Goal: Feedback & Contribution: Leave review/rating

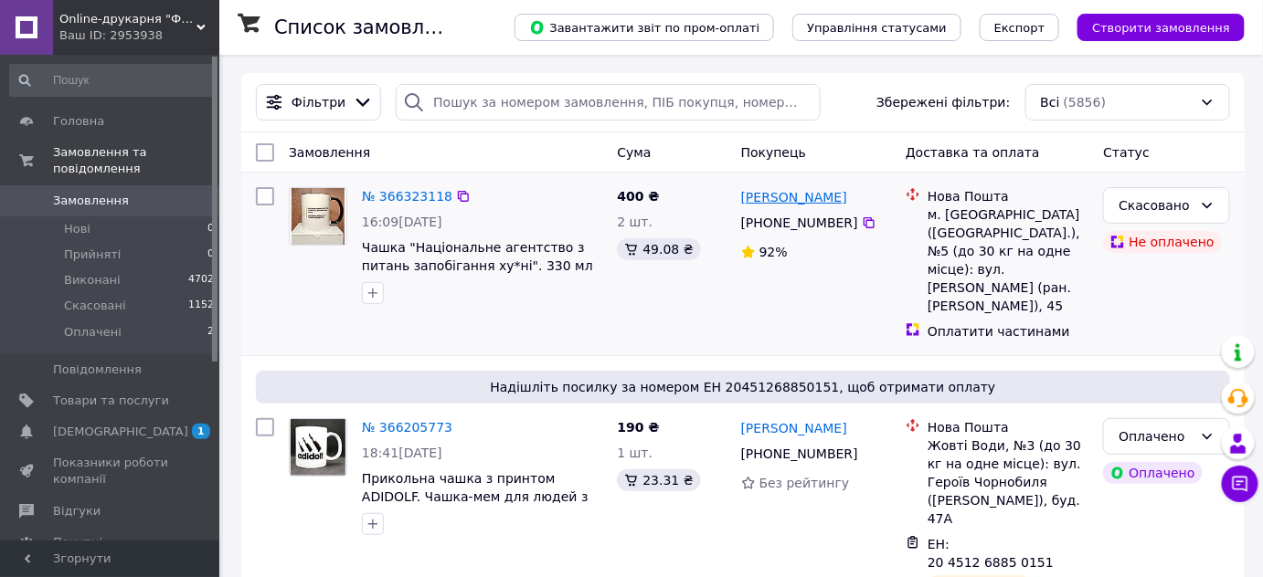
click at [787, 196] on link "[PERSON_NAME]" at bounding box center [794, 197] width 106 height 18
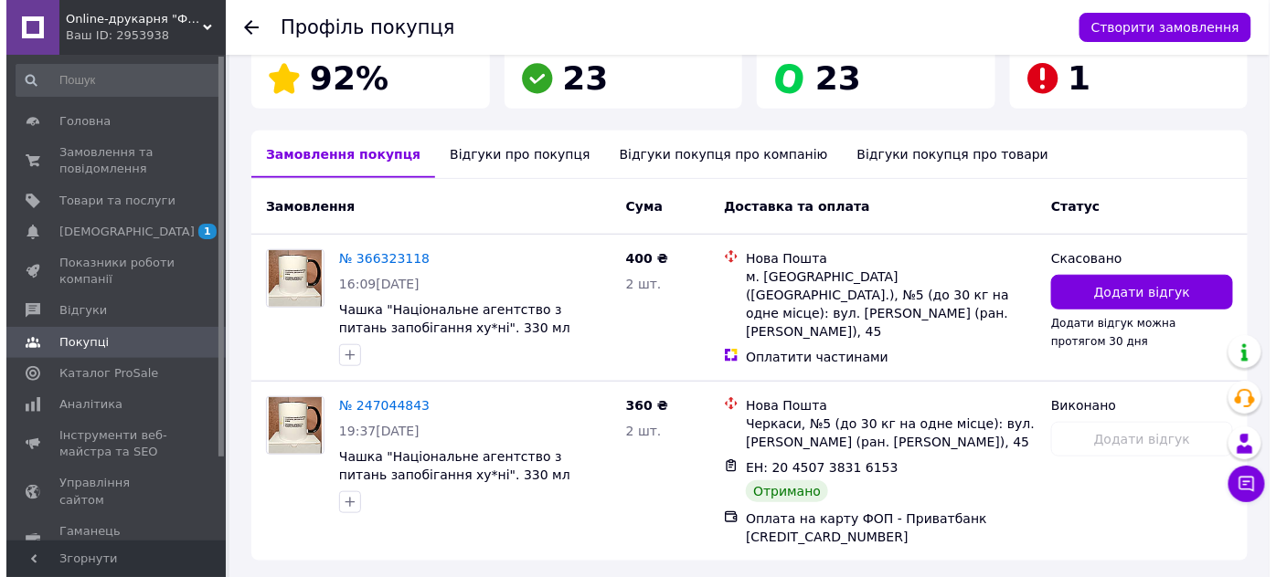
scroll to position [406, 0]
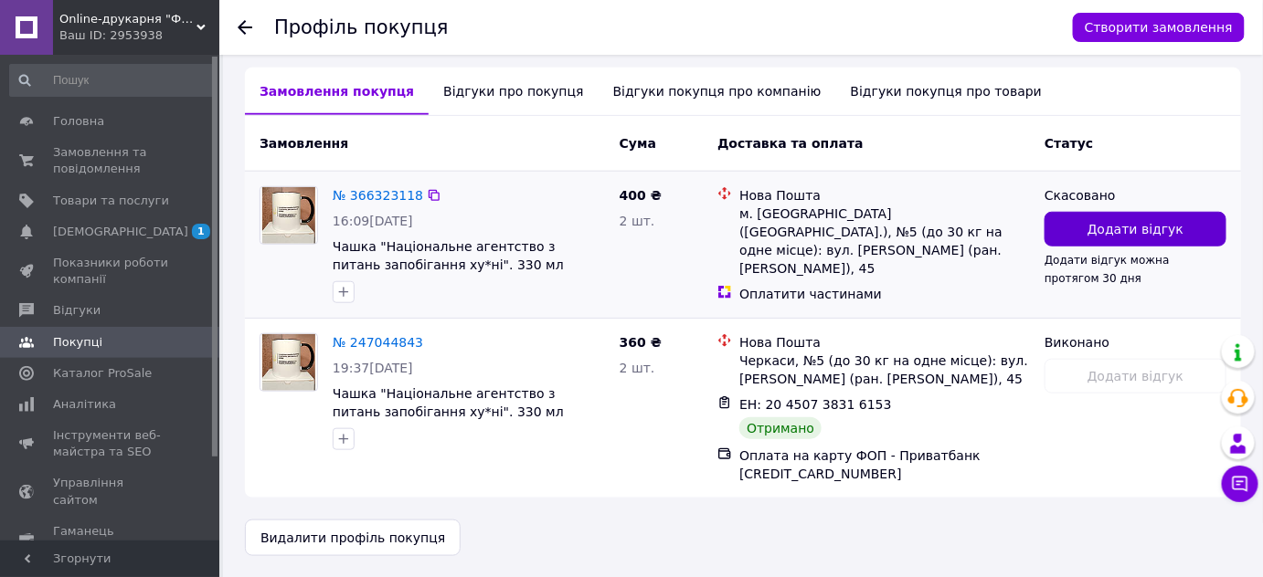
click at [1125, 225] on span "Додати відгук" at bounding box center [1135, 229] width 96 height 18
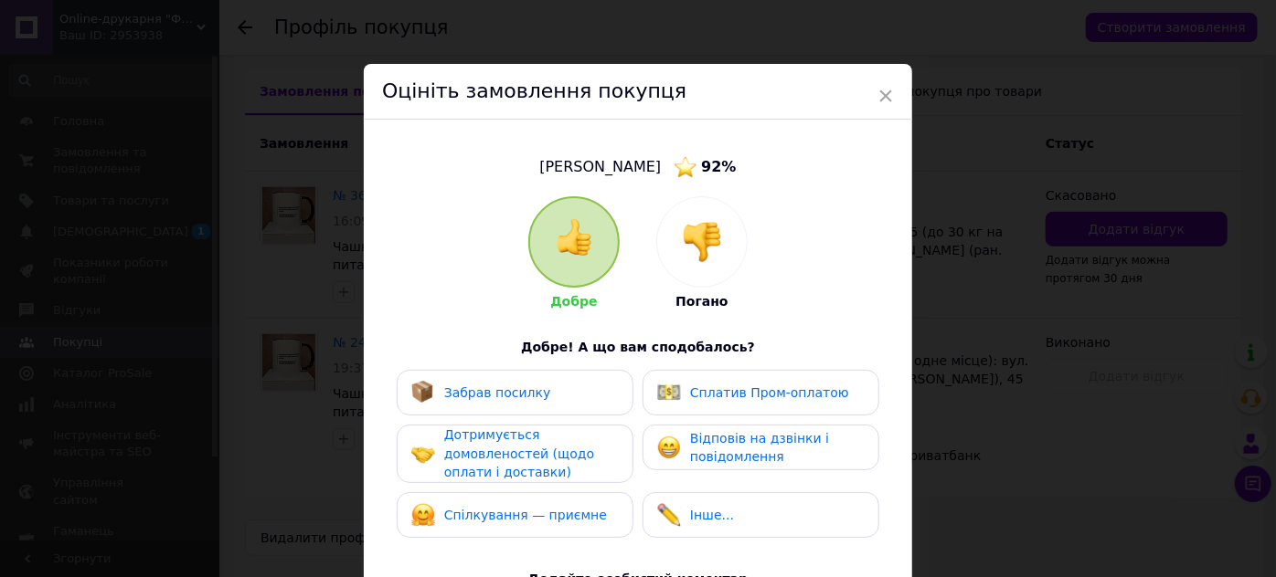
click at [705, 265] on div at bounding box center [702, 242] width 90 height 90
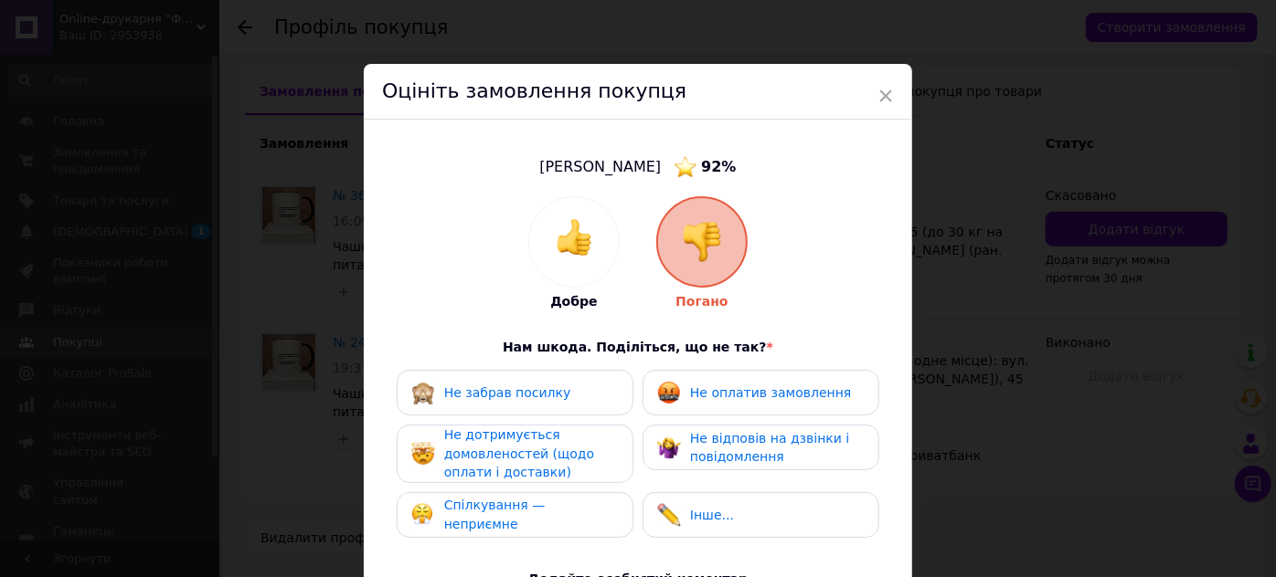
click at [799, 386] on span "Не оплатив замовлення" at bounding box center [770, 393] width 161 height 15
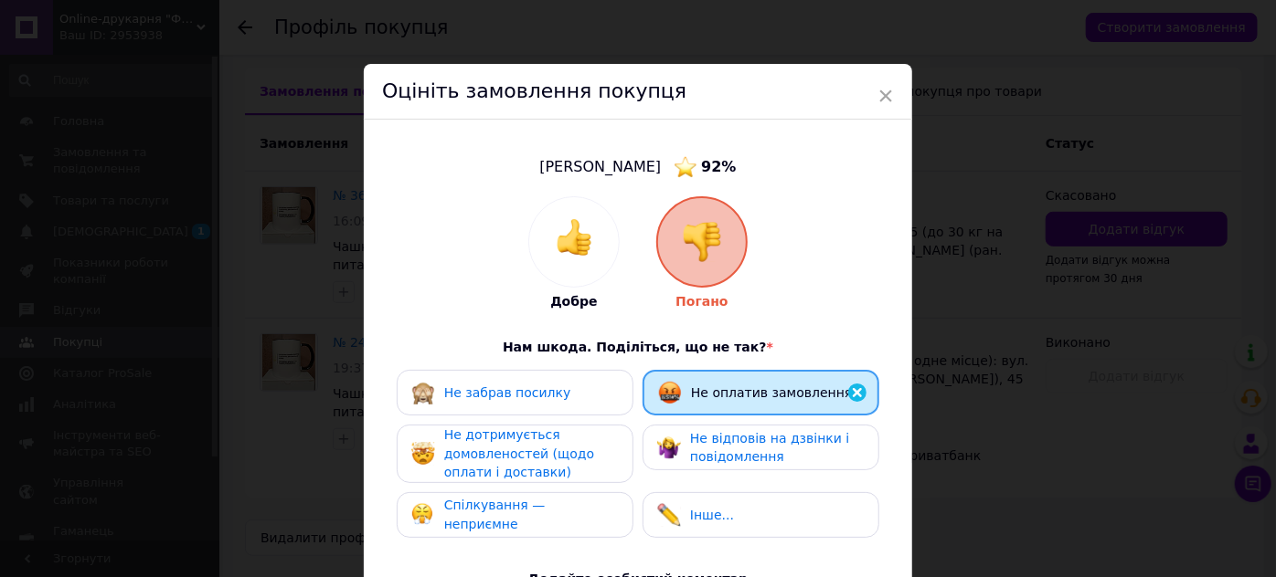
click at [547, 433] on div "Не дотримується домовленостей (щодо оплати і доставки)" at bounding box center [531, 454] width 174 height 57
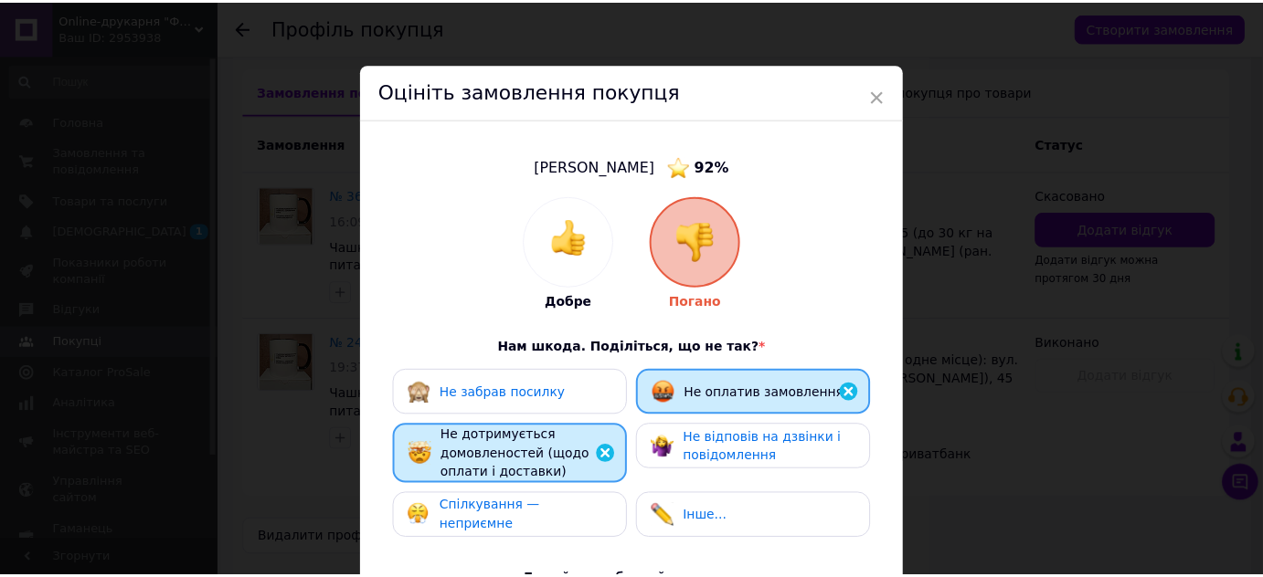
scroll to position [331, 0]
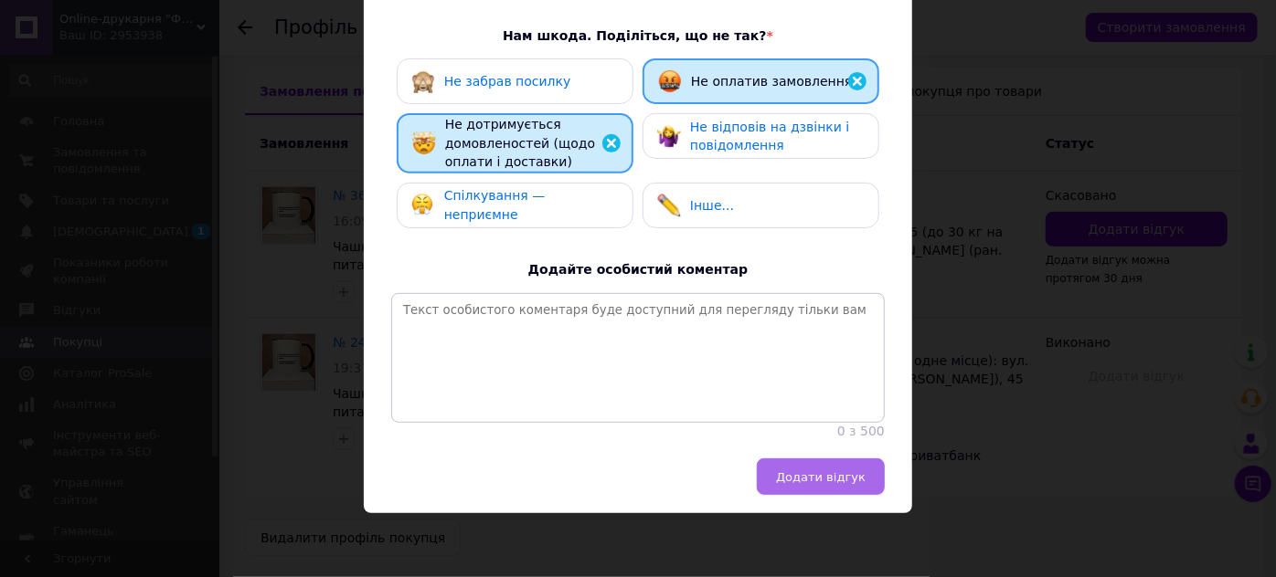
click at [853, 482] on span "Додати відгук" at bounding box center [821, 478] width 90 height 14
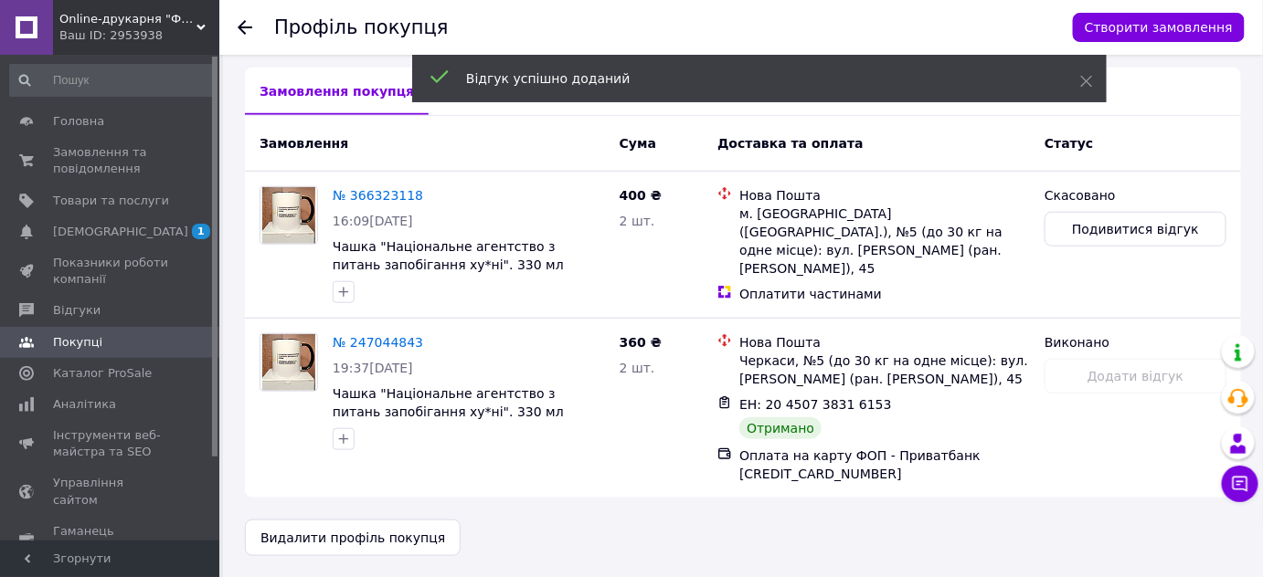
scroll to position [385, 0]
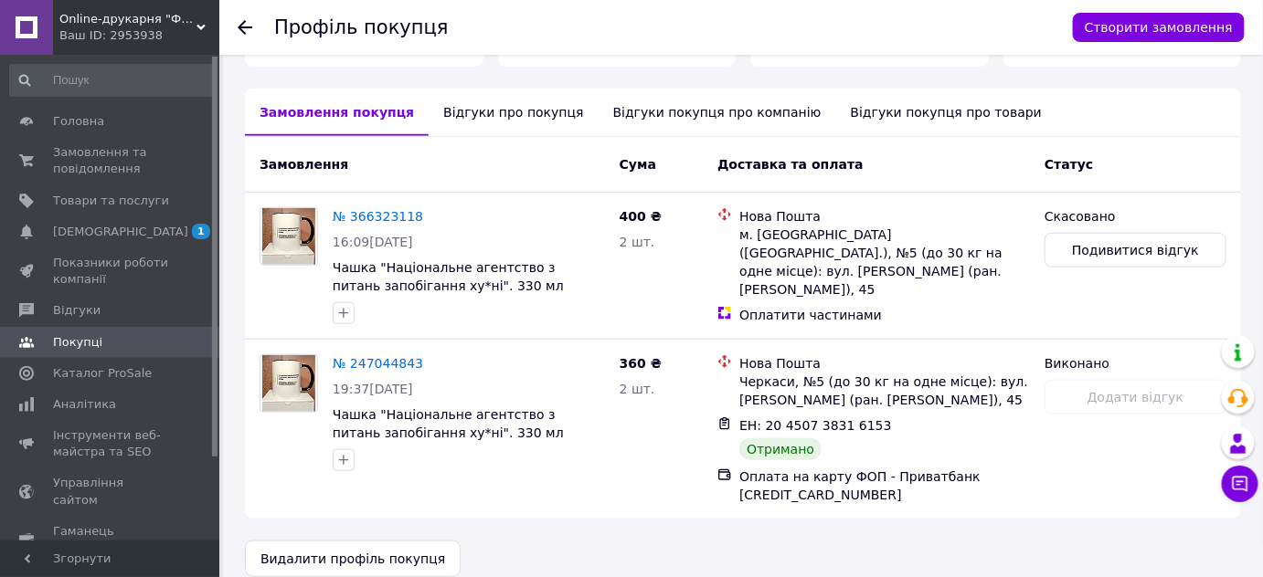
click at [466, 113] on div "Відгуки про покупця" at bounding box center [513, 113] width 169 height 48
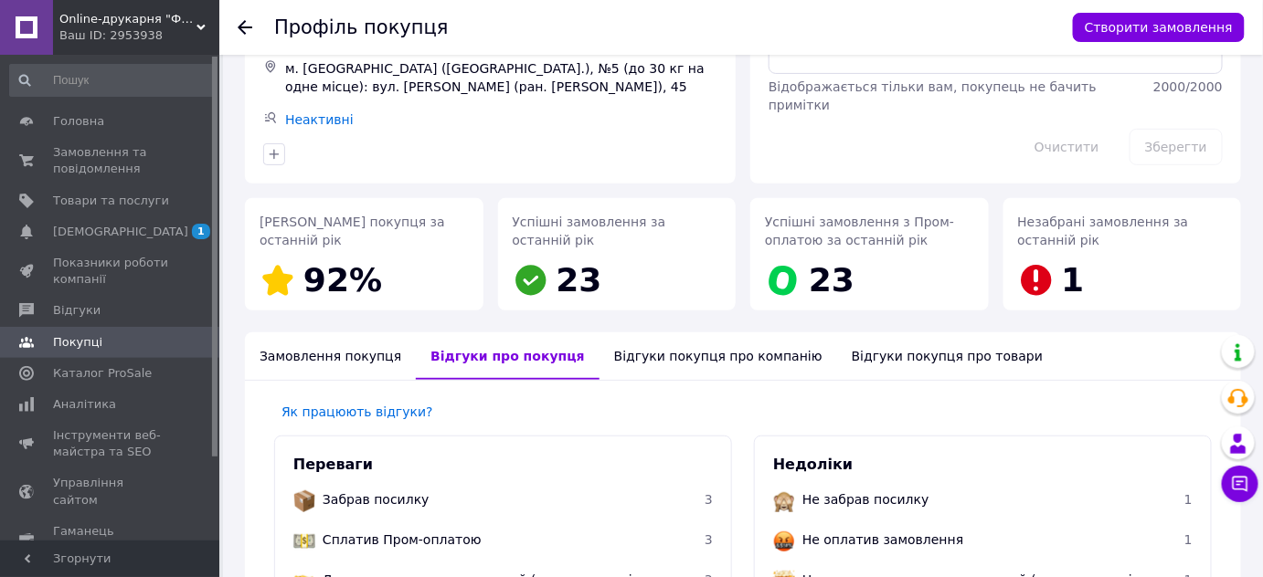
scroll to position [97, 0]
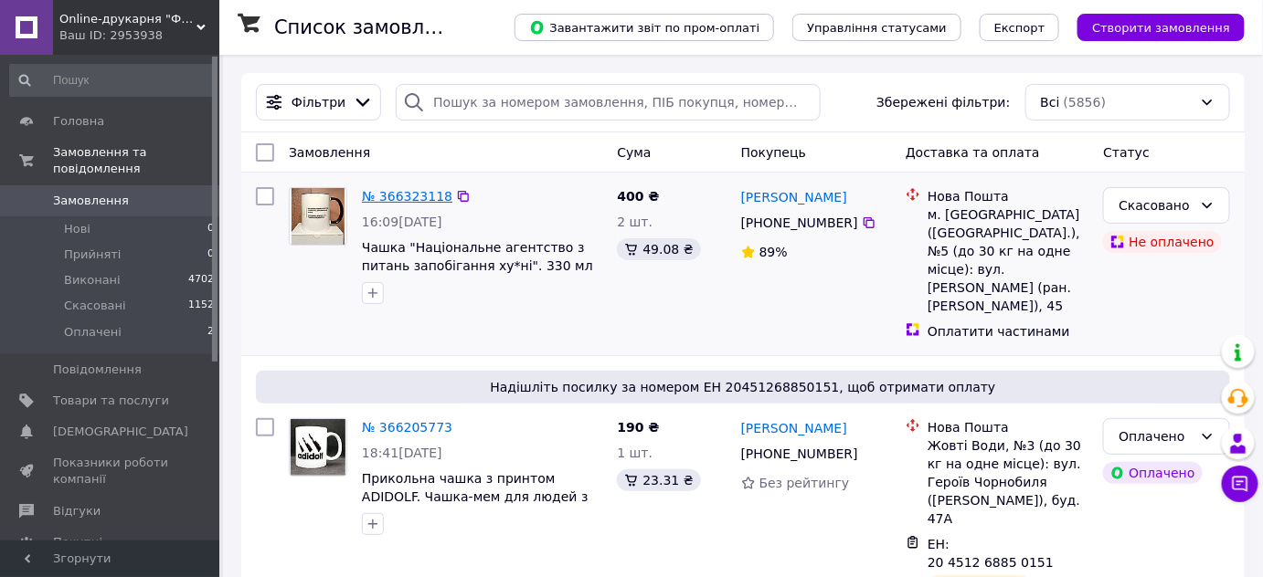
click at [373, 202] on link "№ 366323118" at bounding box center [407, 196] width 90 height 15
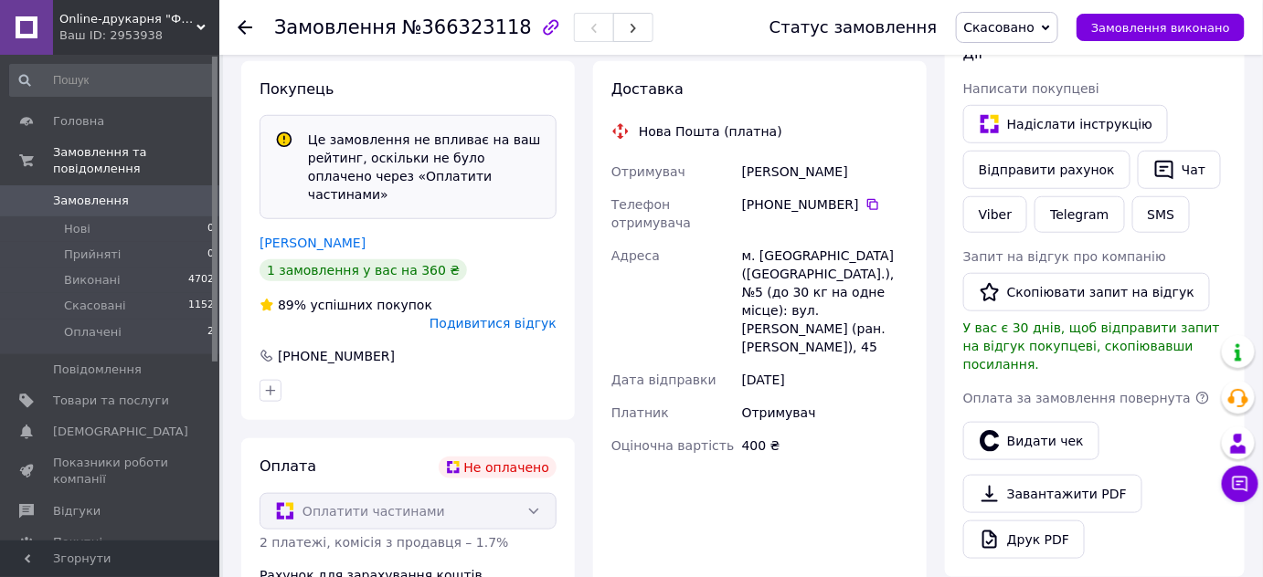
scroll to position [442, 0]
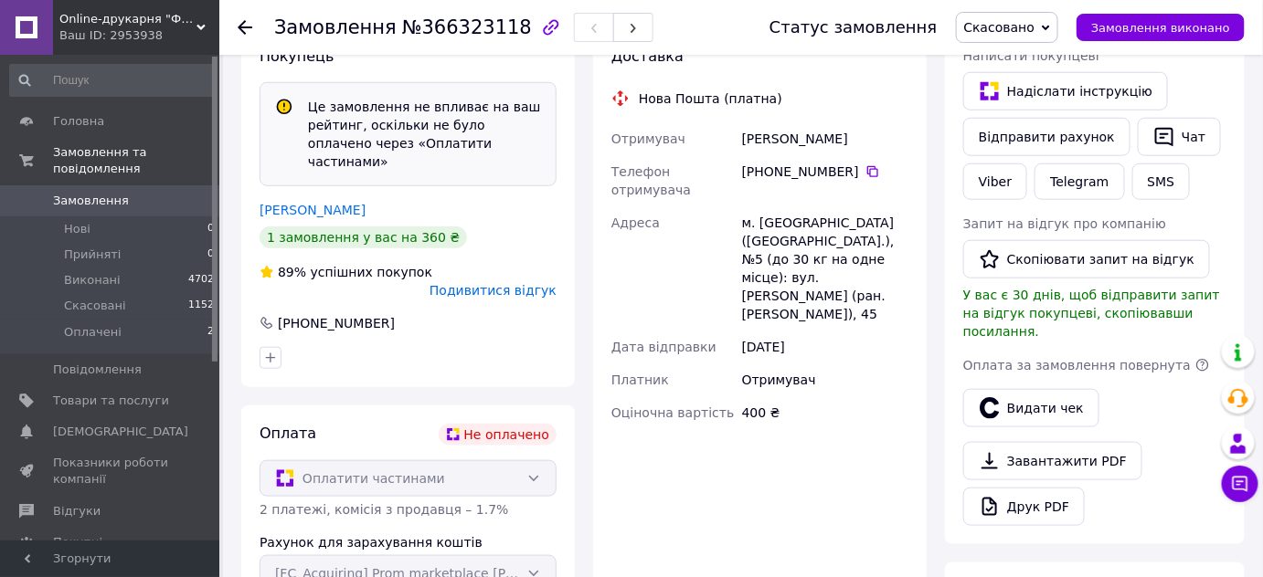
click at [124, 193] on span "Замовлення" at bounding box center [111, 201] width 116 height 16
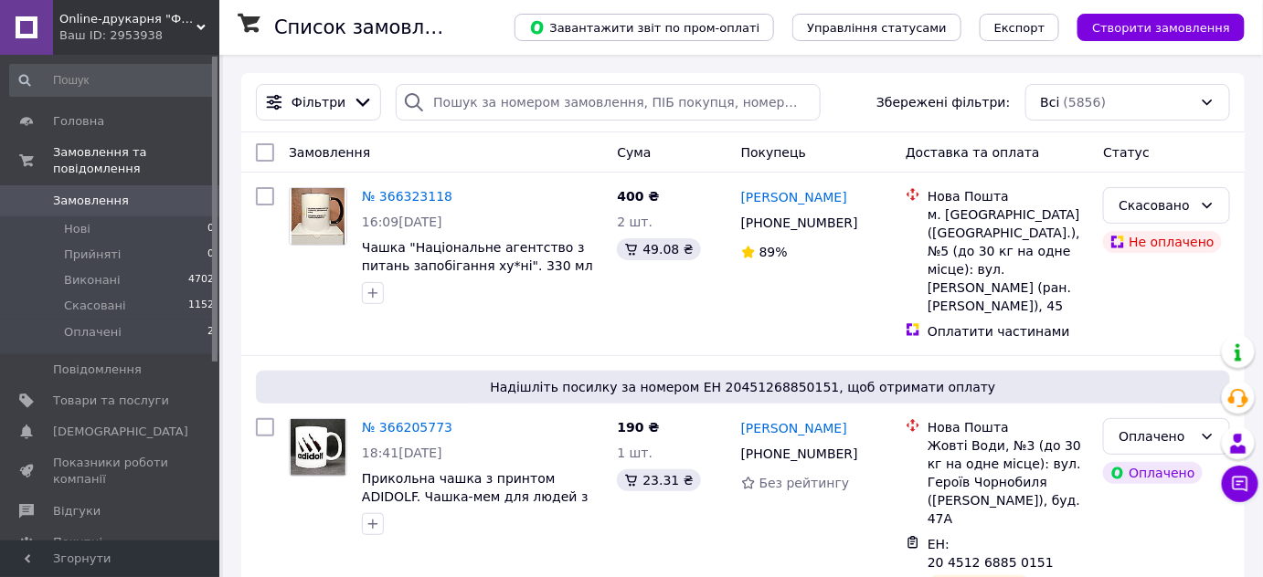
click at [124, 193] on span "Замовлення" at bounding box center [111, 201] width 116 height 16
click at [1236, 475] on icon at bounding box center [1240, 484] width 18 height 18
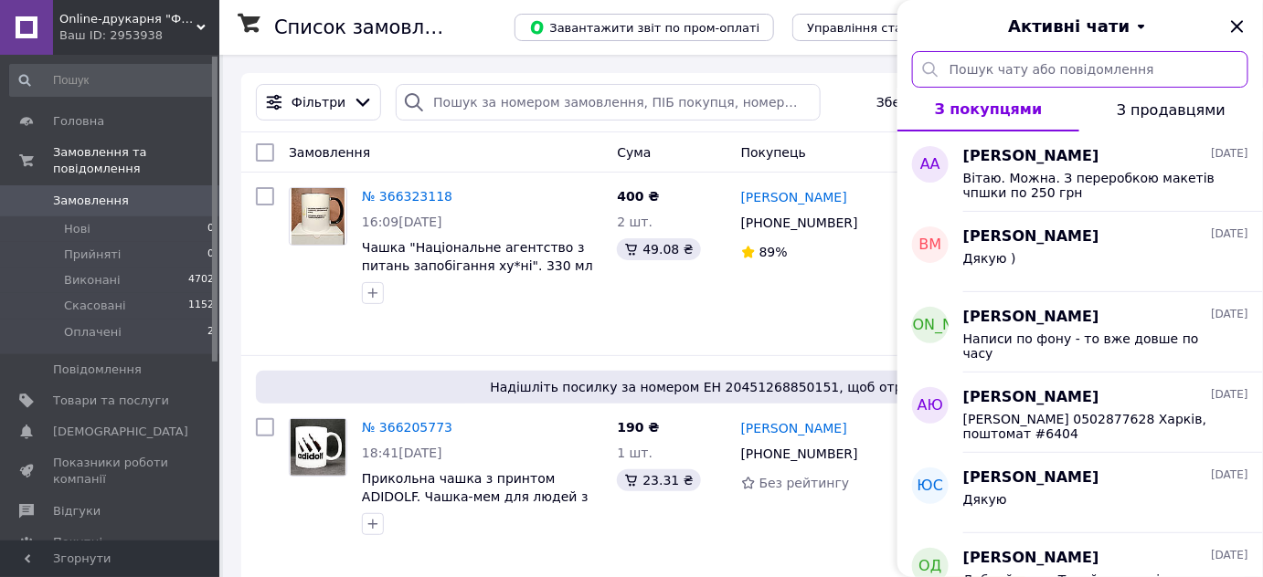
click at [1010, 66] on input "text" at bounding box center [1080, 69] width 336 height 37
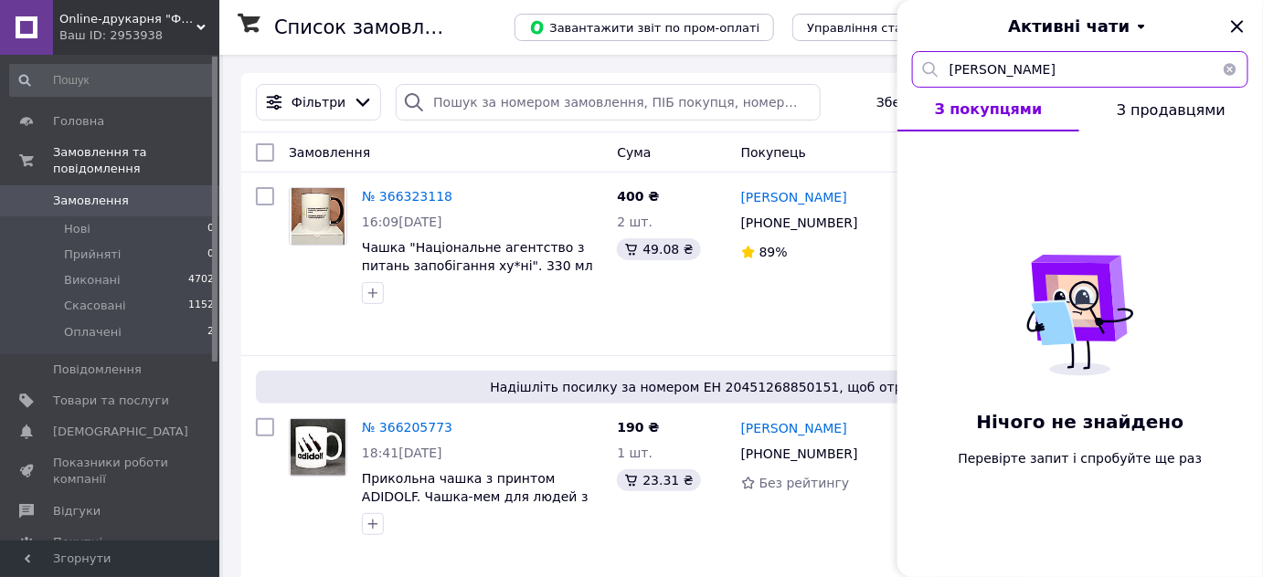
click at [950, 69] on input "коломієць" at bounding box center [1080, 69] width 336 height 37
type input "оксана коломієць"
click at [1236, 27] on icon "Закрити" at bounding box center [1237, 26] width 12 height 12
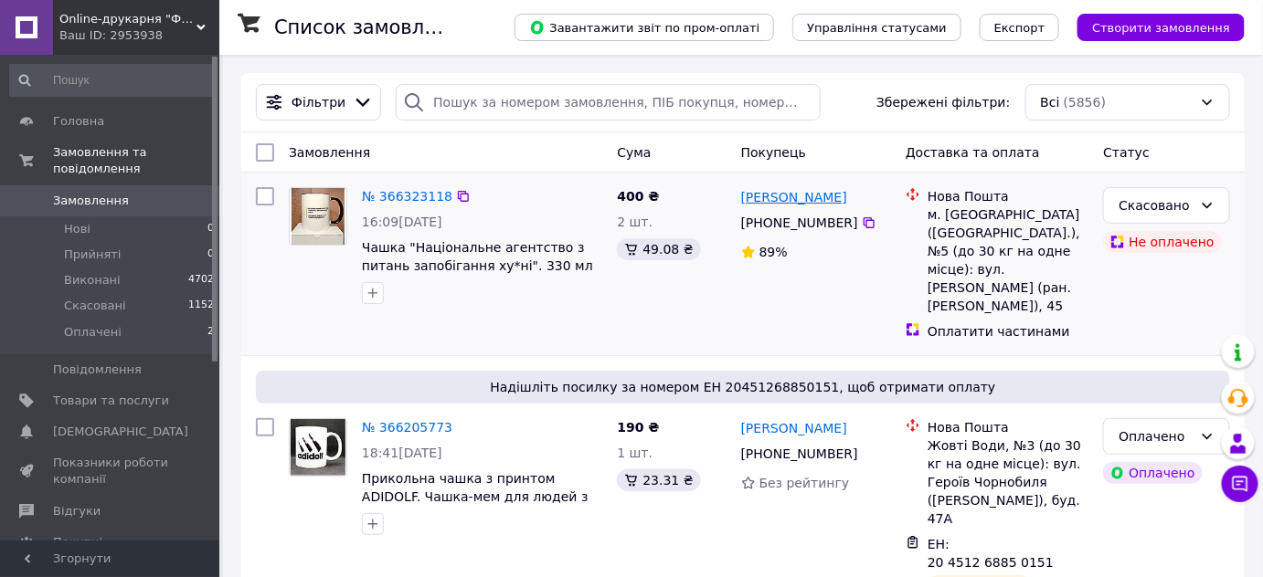
click at [802, 203] on link "[PERSON_NAME]" at bounding box center [794, 197] width 106 height 18
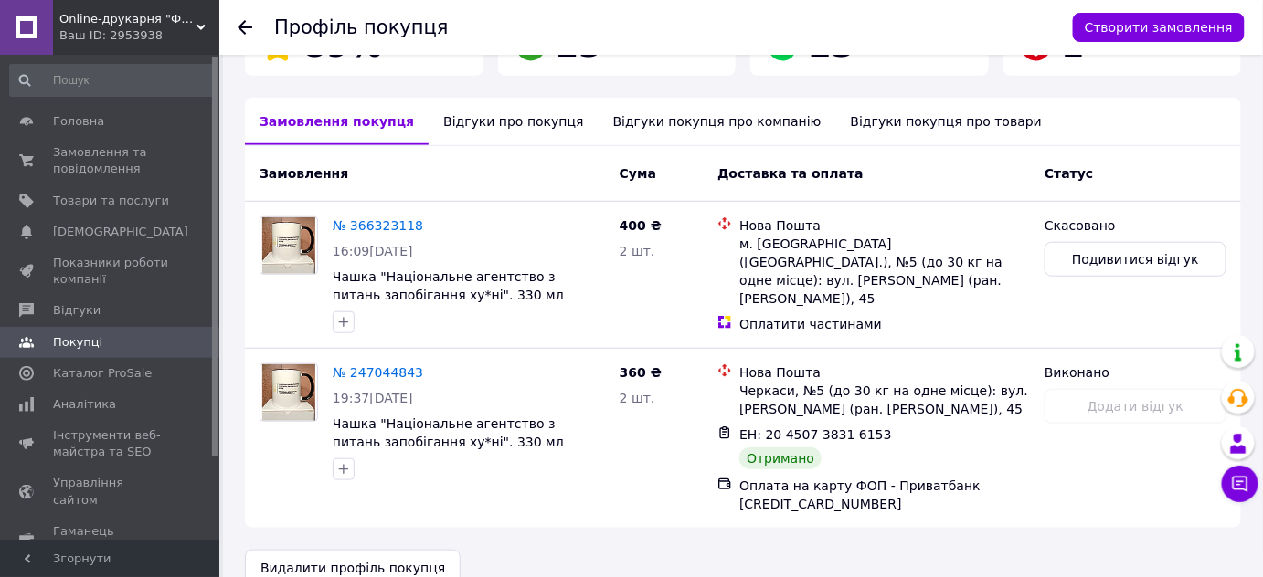
scroll to position [406, 0]
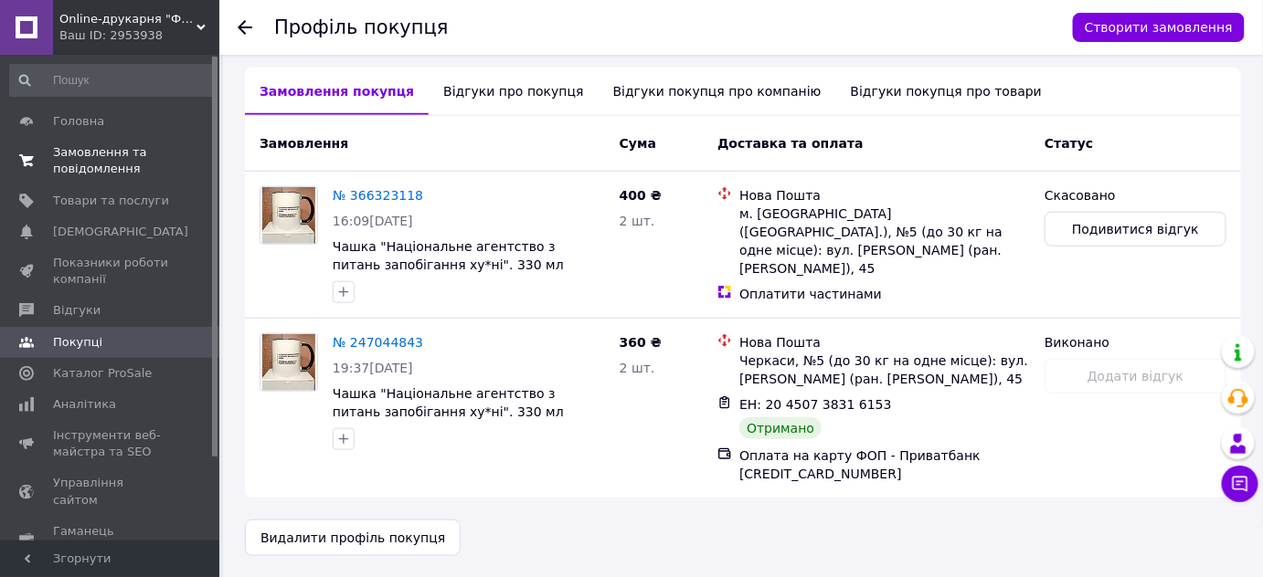
click at [76, 150] on span "Замовлення та повідомлення" at bounding box center [111, 160] width 116 height 33
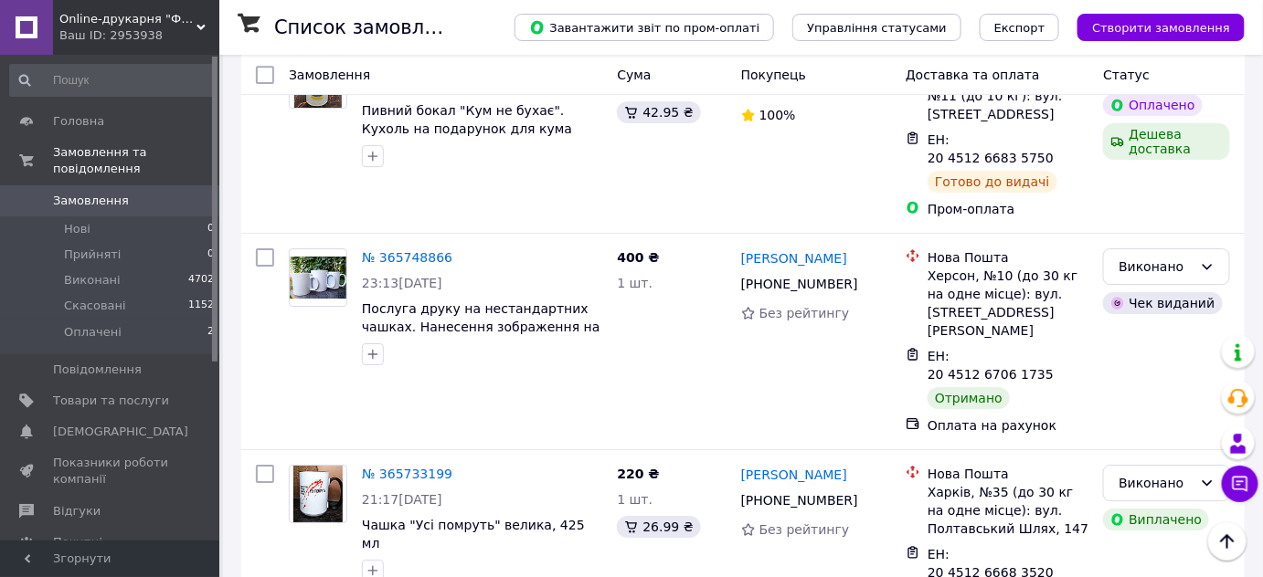
scroll to position [1959, 0]
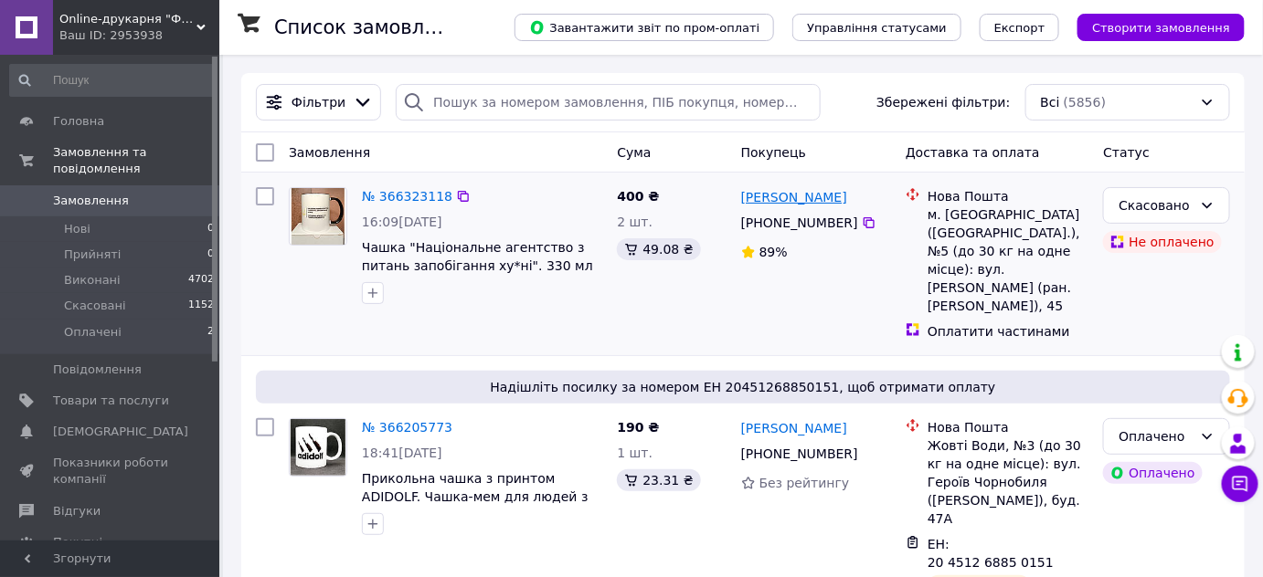
click at [809, 197] on link "[PERSON_NAME]" at bounding box center [794, 197] width 106 height 18
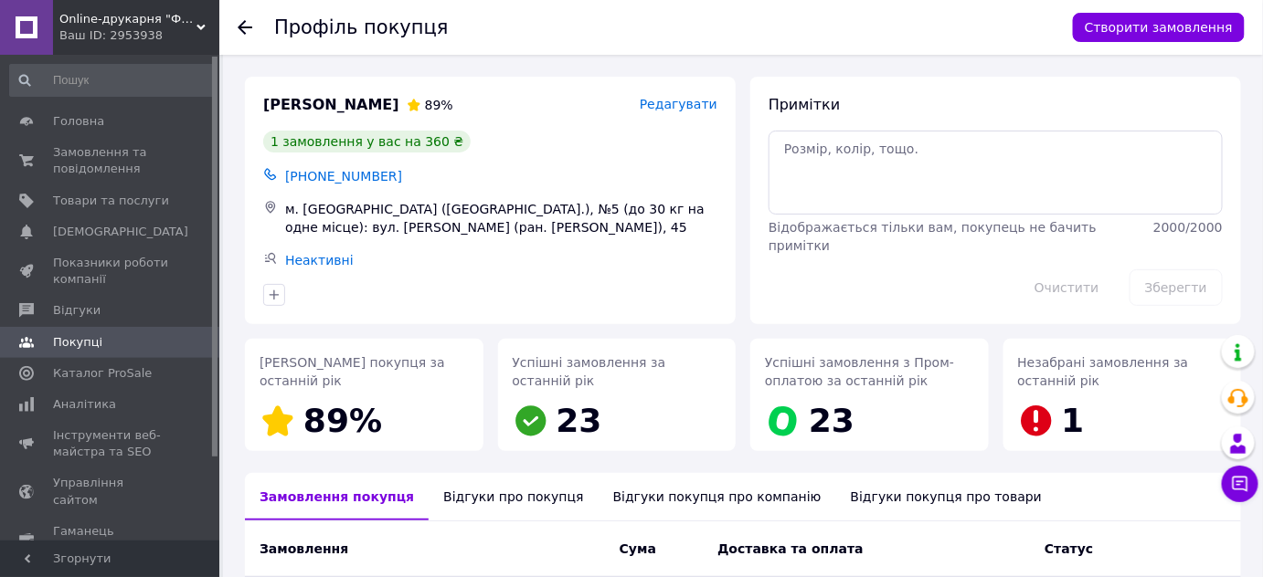
click at [498, 493] on div "Відгуки про покупця" at bounding box center [513, 497] width 169 height 48
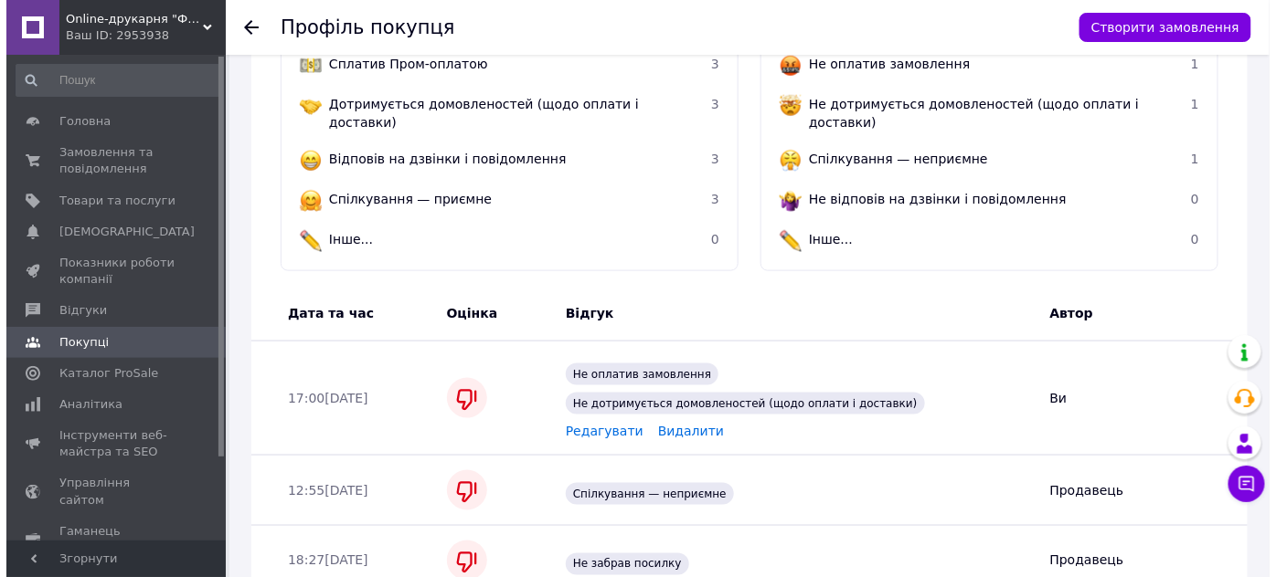
scroll to position [651, 0]
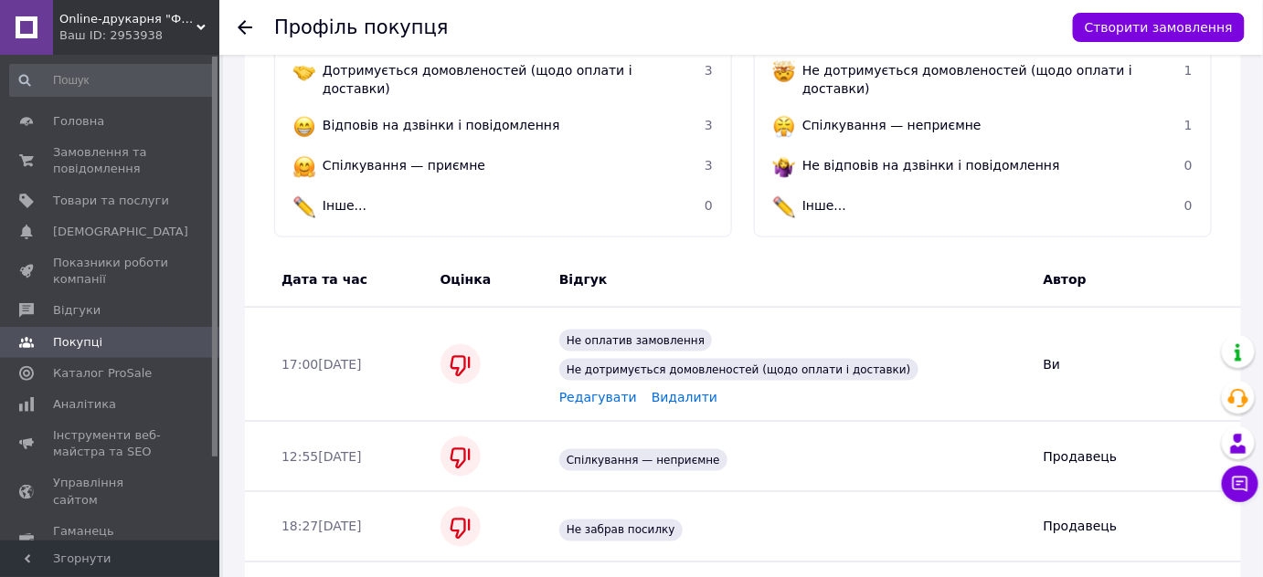
click at [596, 390] on span "Редагувати" at bounding box center [598, 397] width 78 height 15
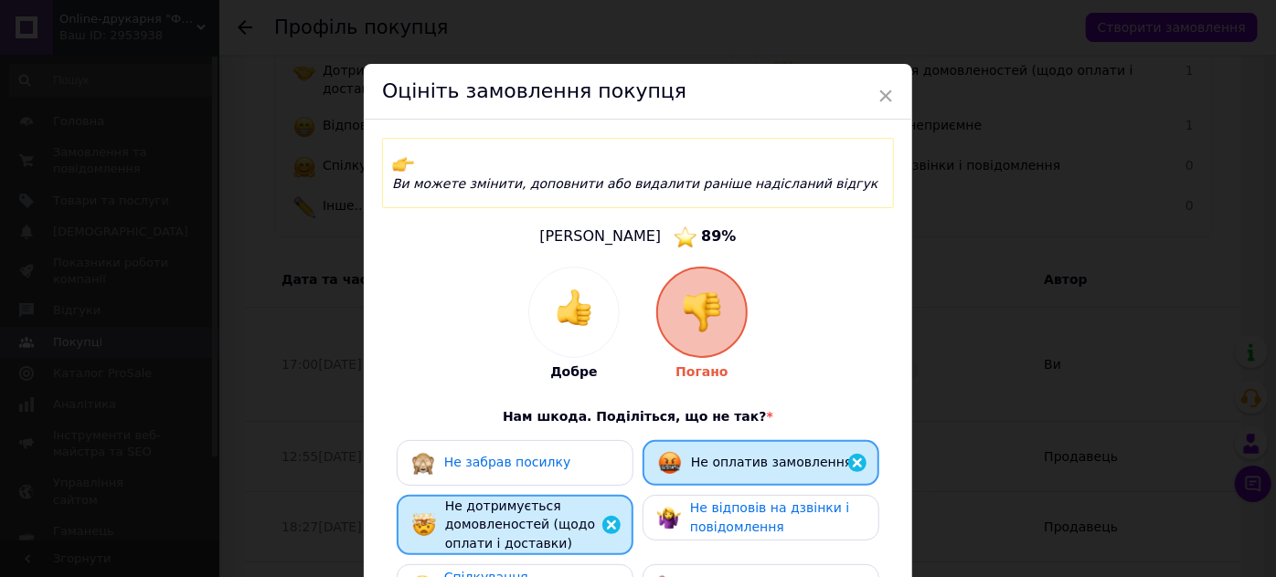
click at [770, 501] on span "Не відповів на дзвінки і повідомлення" at bounding box center [769, 518] width 159 height 34
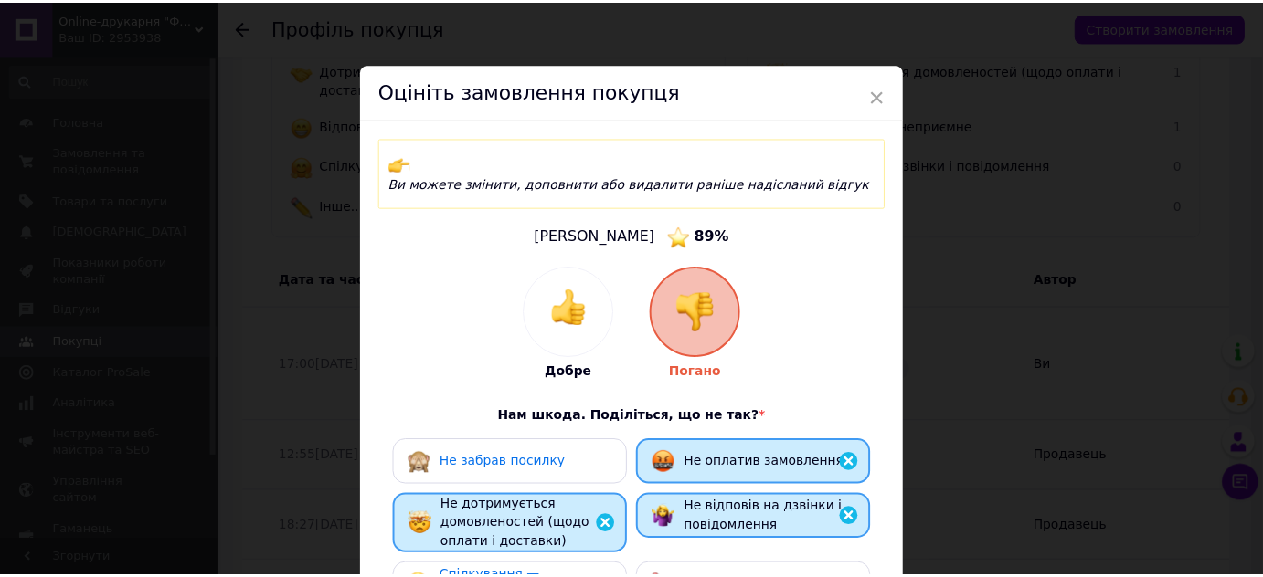
scroll to position [382, 0]
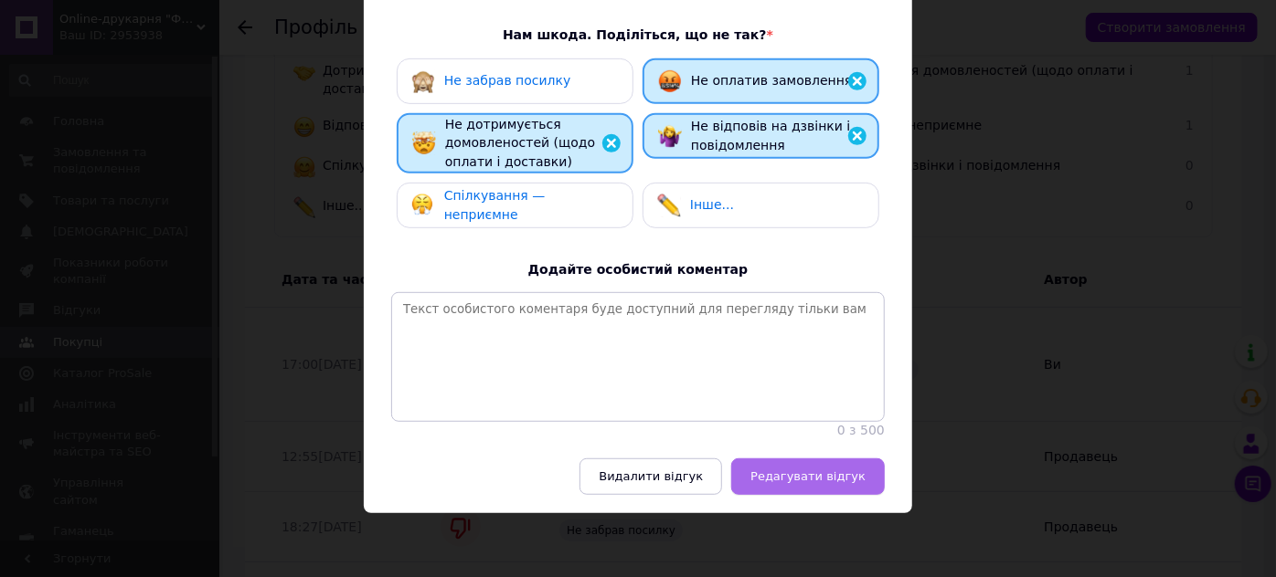
click at [833, 477] on span "Редагувати відгук" at bounding box center [807, 477] width 115 height 14
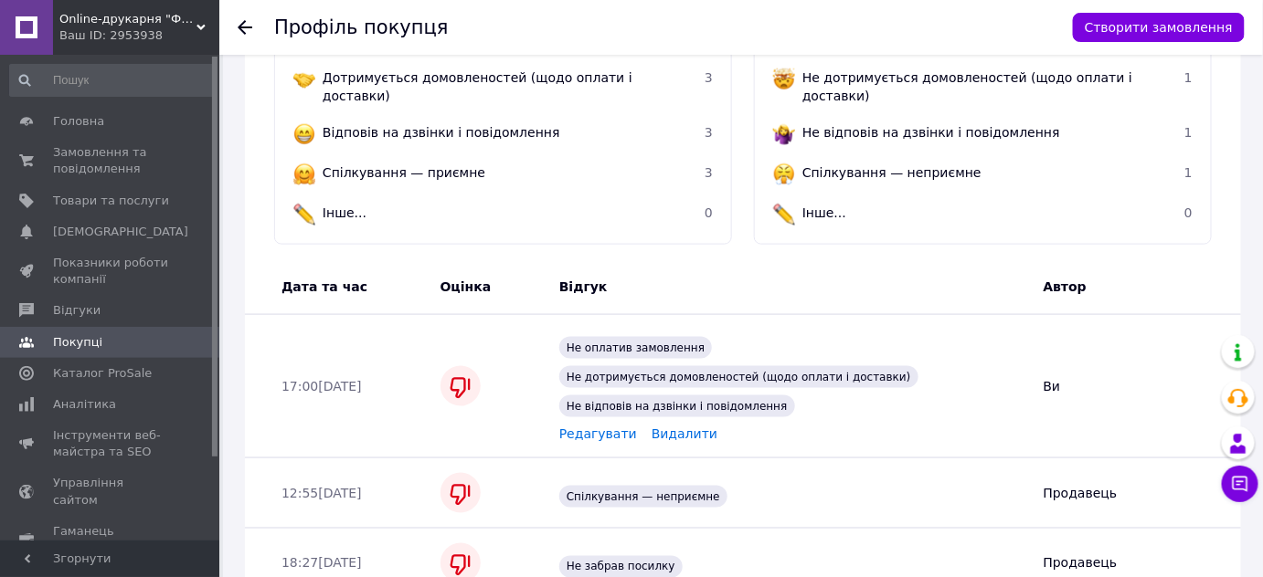
scroll to position [588, 0]
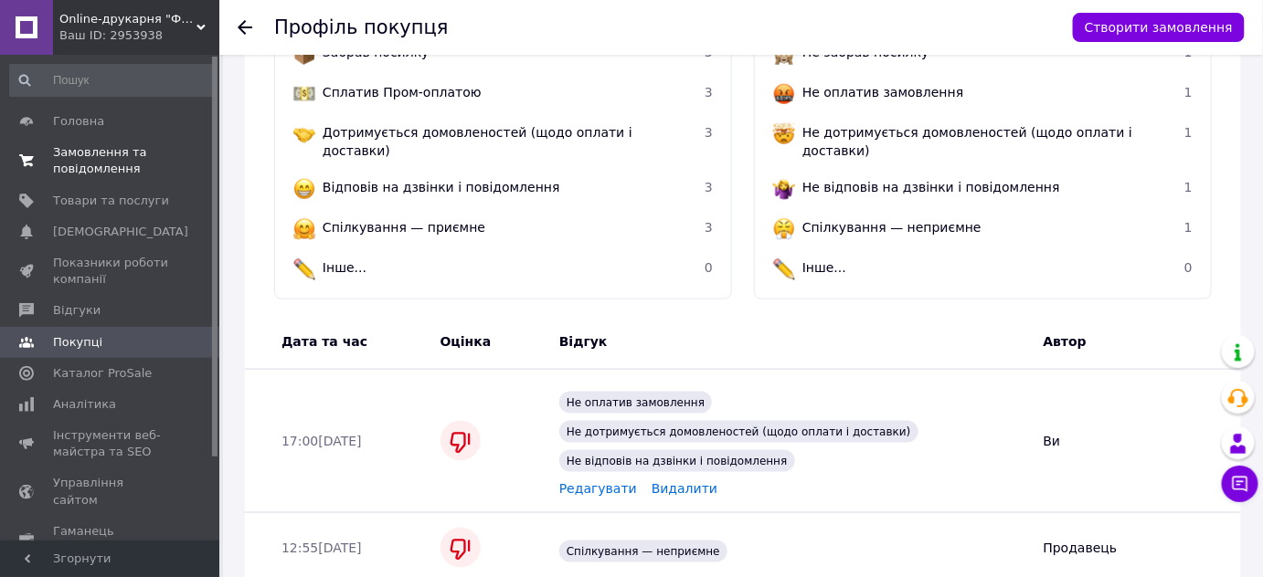
click at [118, 148] on span "Замовлення та повідомлення" at bounding box center [111, 160] width 116 height 33
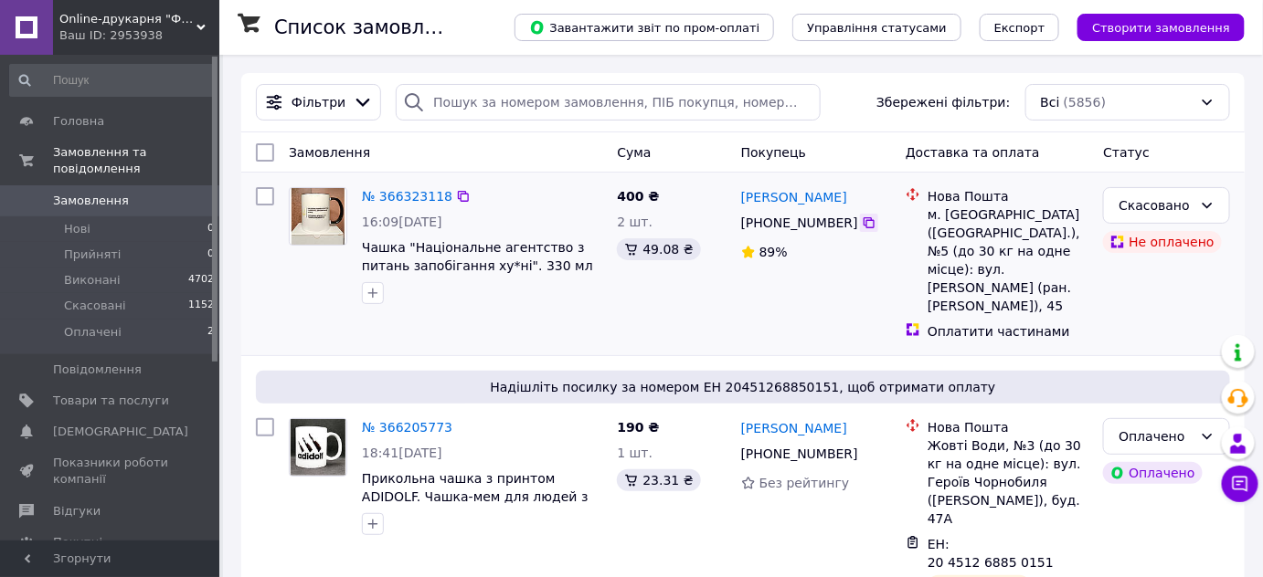
click at [862, 223] on icon at bounding box center [869, 223] width 15 height 15
click at [825, 196] on link "[PERSON_NAME]" at bounding box center [794, 197] width 106 height 18
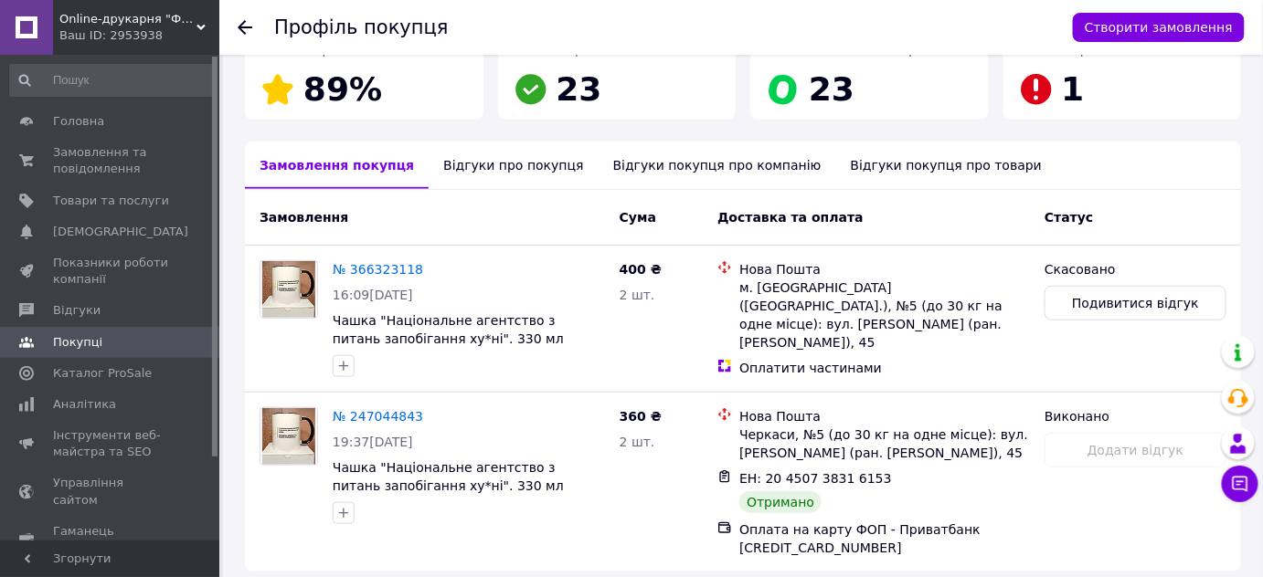
scroll to position [406, 0]
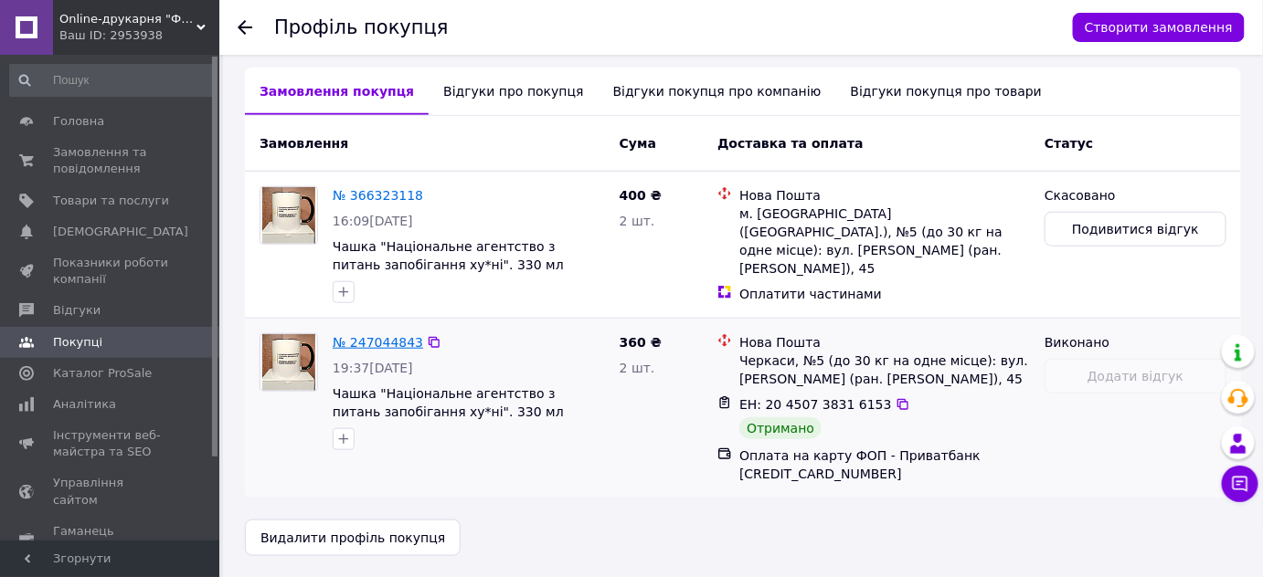
click at [392, 338] on link "№ 247044843" at bounding box center [378, 342] width 90 height 15
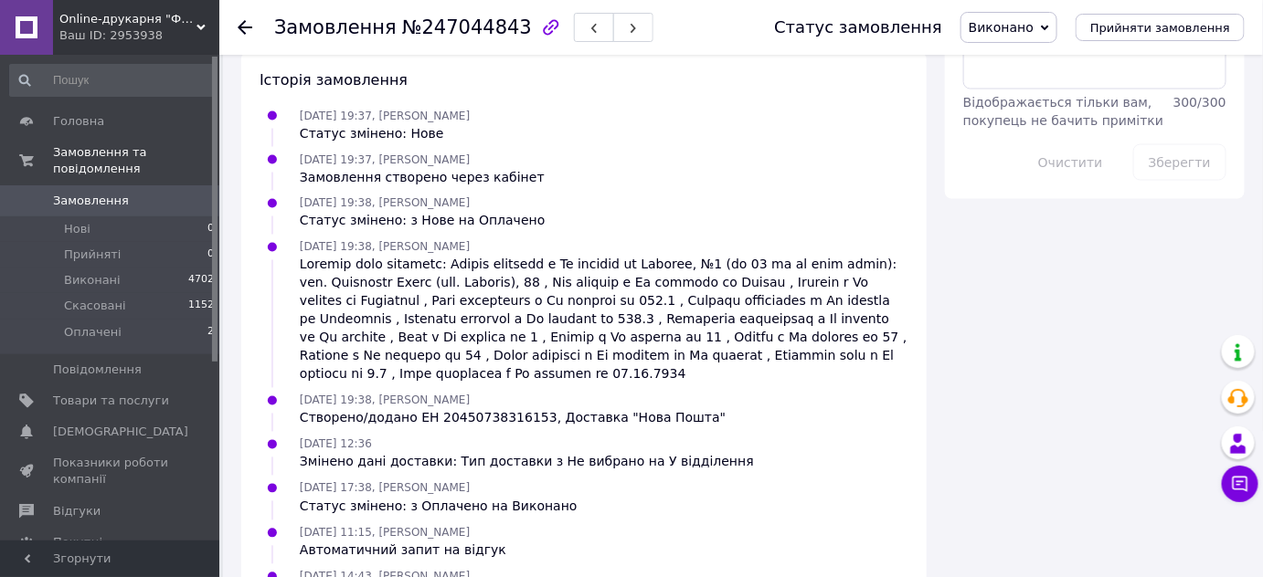
scroll to position [998, 0]
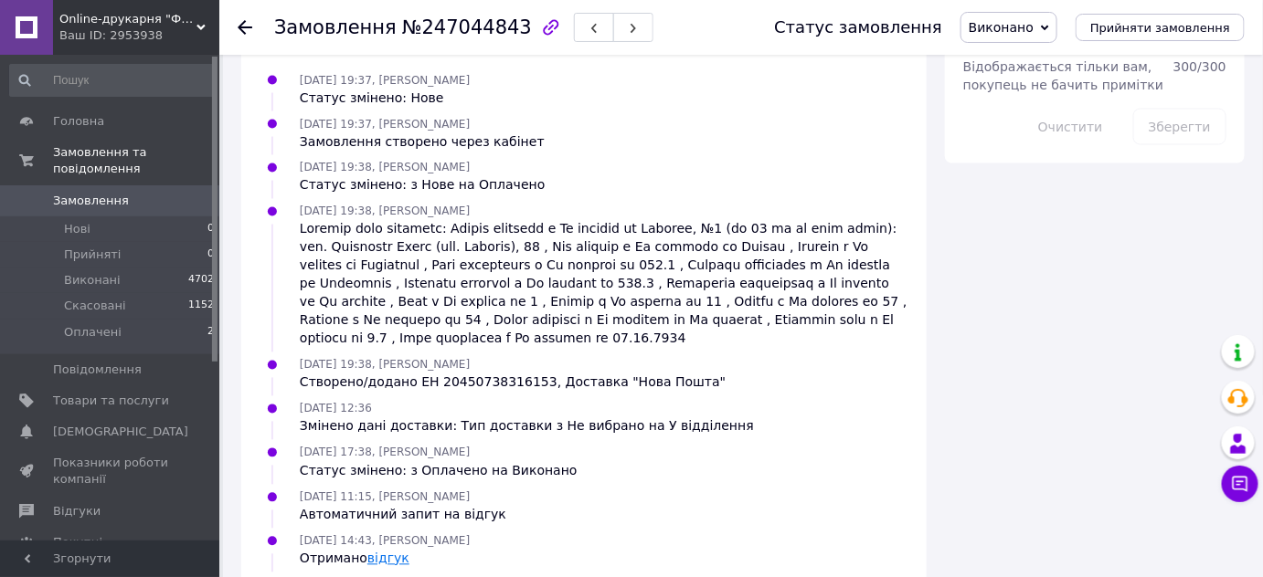
click at [383, 552] on link "відгук" at bounding box center [388, 559] width 42 height 15
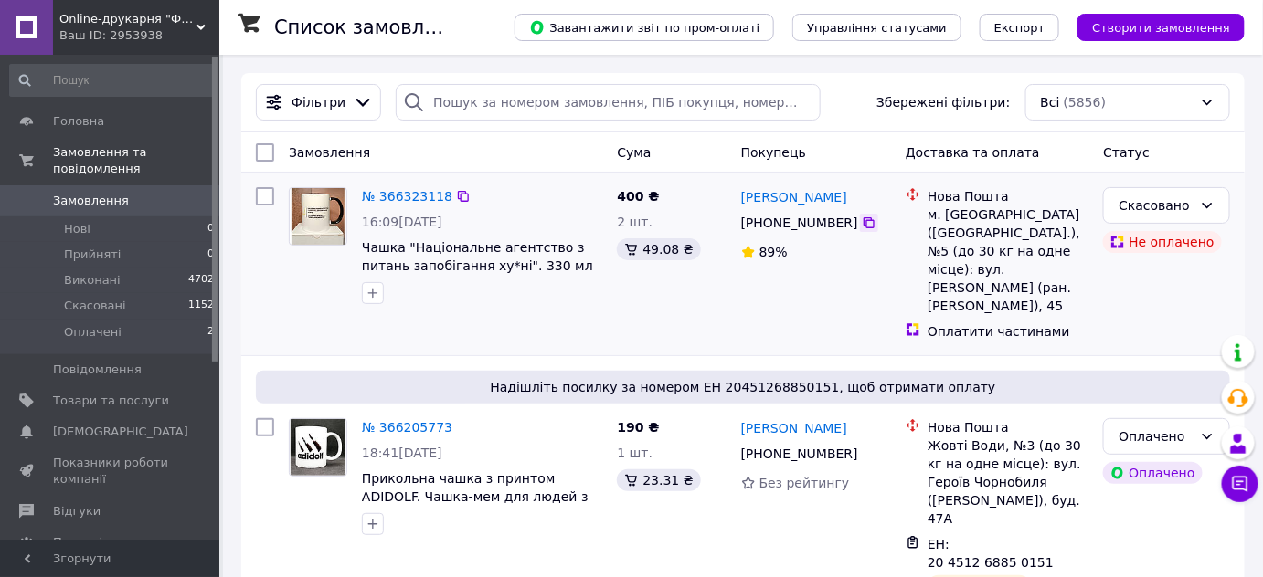
click at [863, 218] on icon at bounding box center [869, 223] width 15 height 15
